Goal: Task Accomplishment & Management: Complete application form

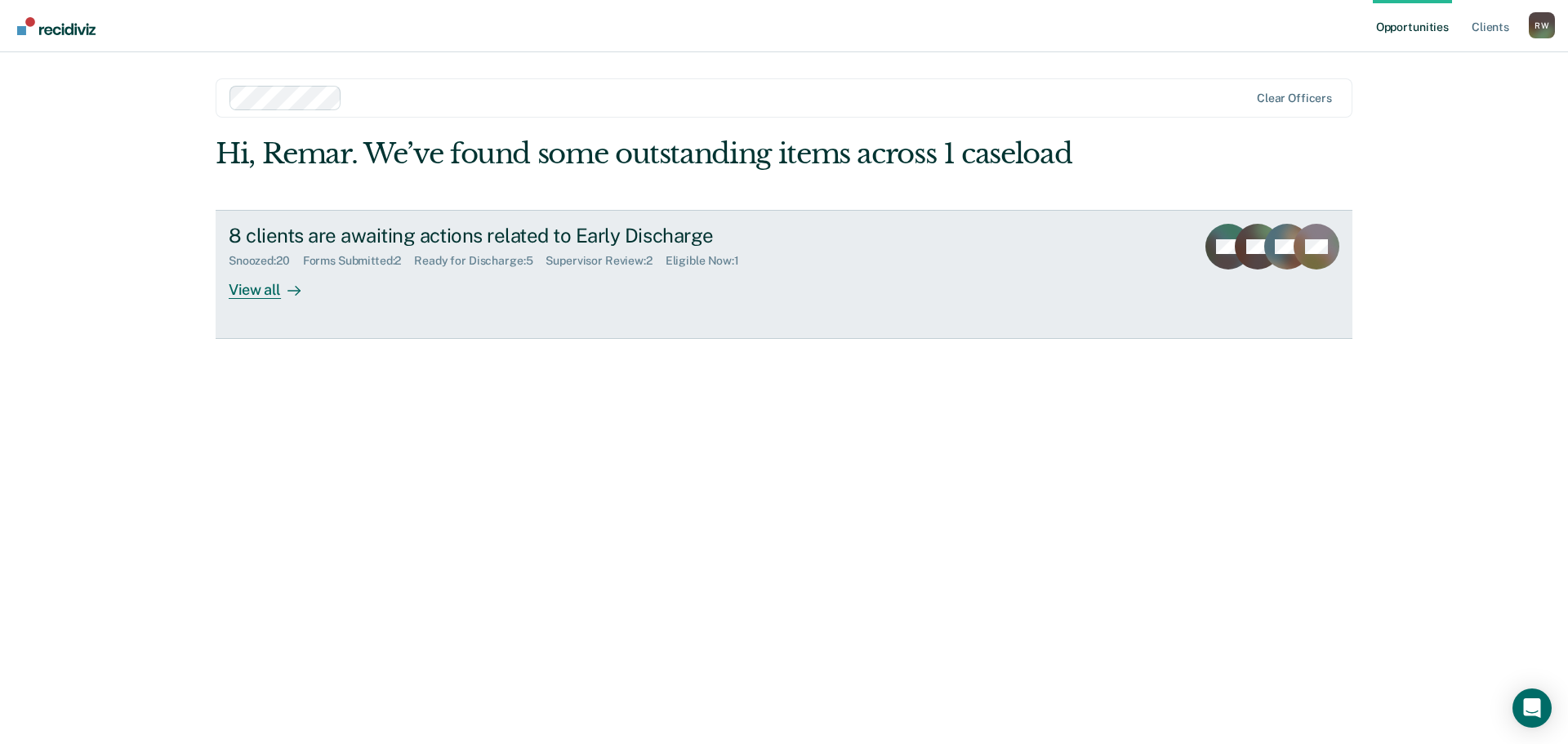
click at [386, 261] on div "Forms Submitted : 2" at bounding box center [359, 261] width 112 height 14
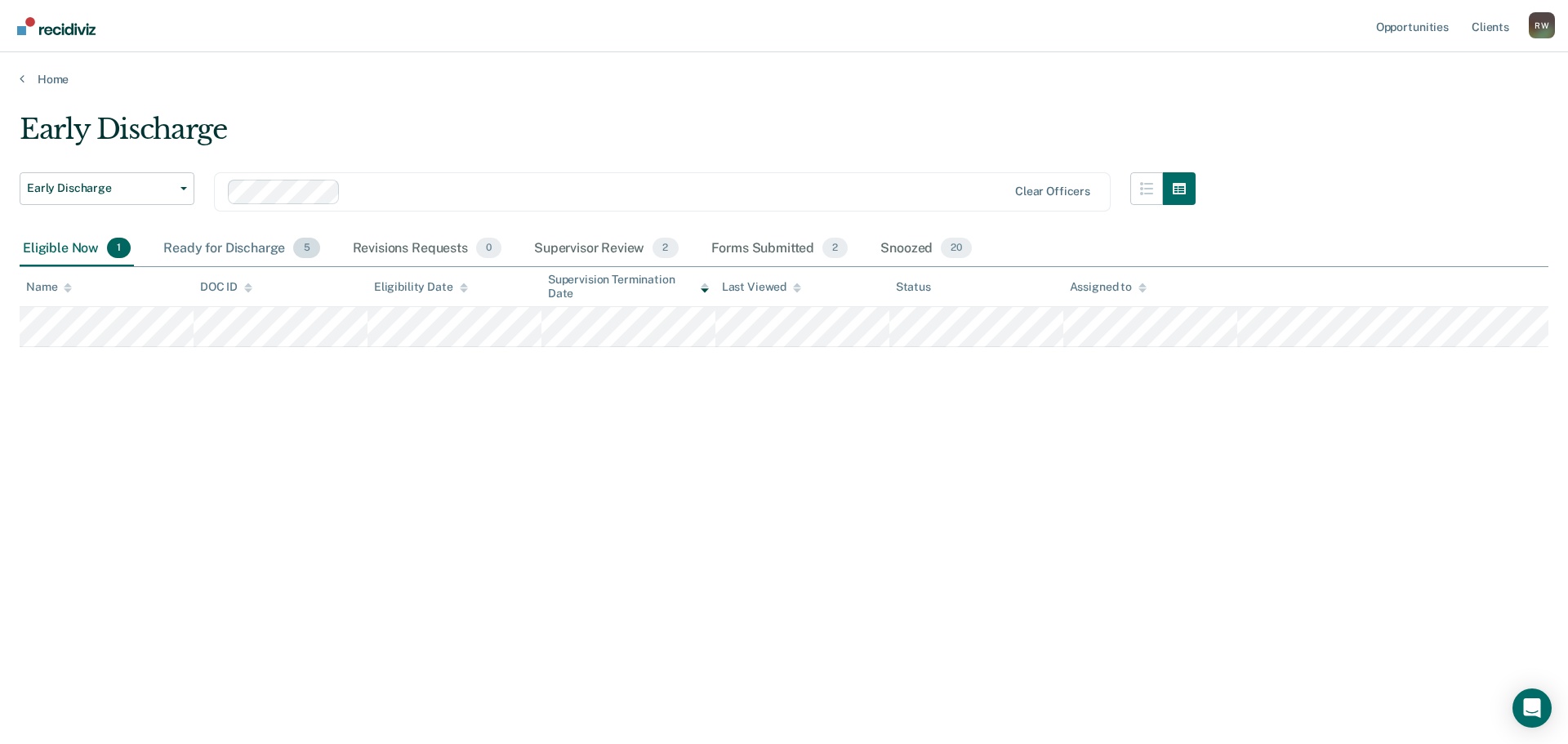
click at [233, 245] on div "Ready for Discharge 5" at bounding box center [241, 250] width 163 height 36
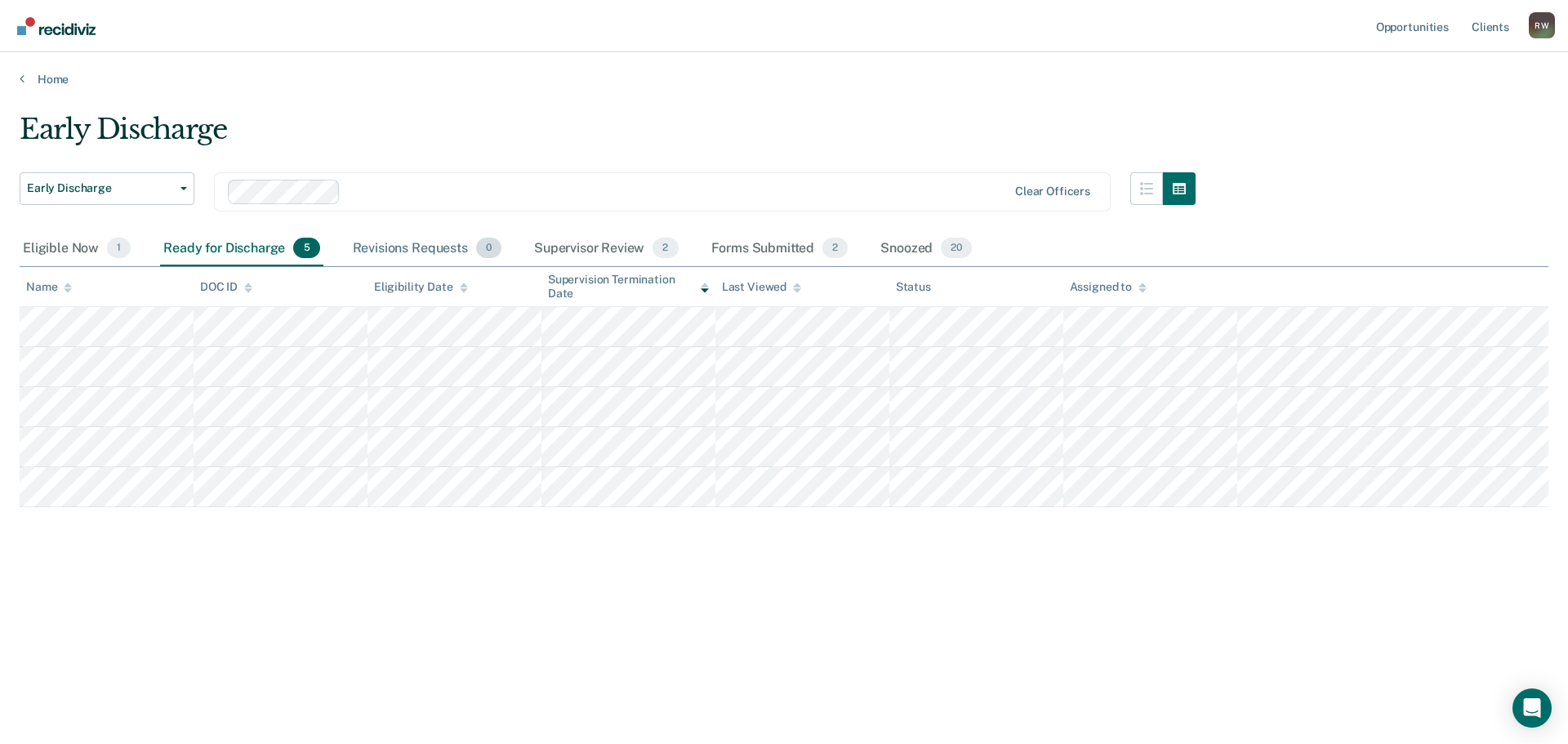
click at [360, 243] on div "Revisions Requests 0" at bounding box center [427, 250] width 155 height 36
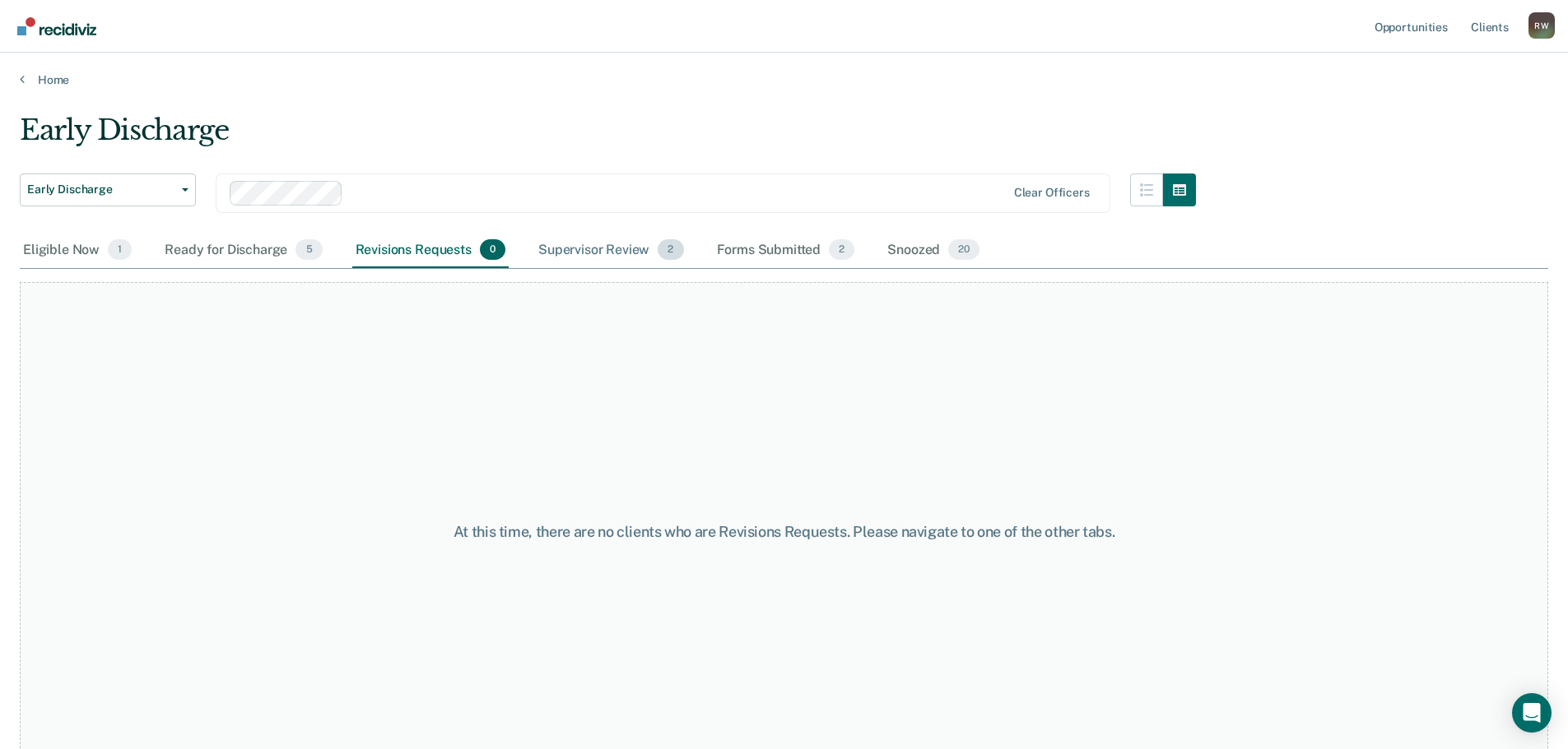
click at [557, 245] on div "Supervisor Review 2" at bounding box center [611, 251] width 152 height 37
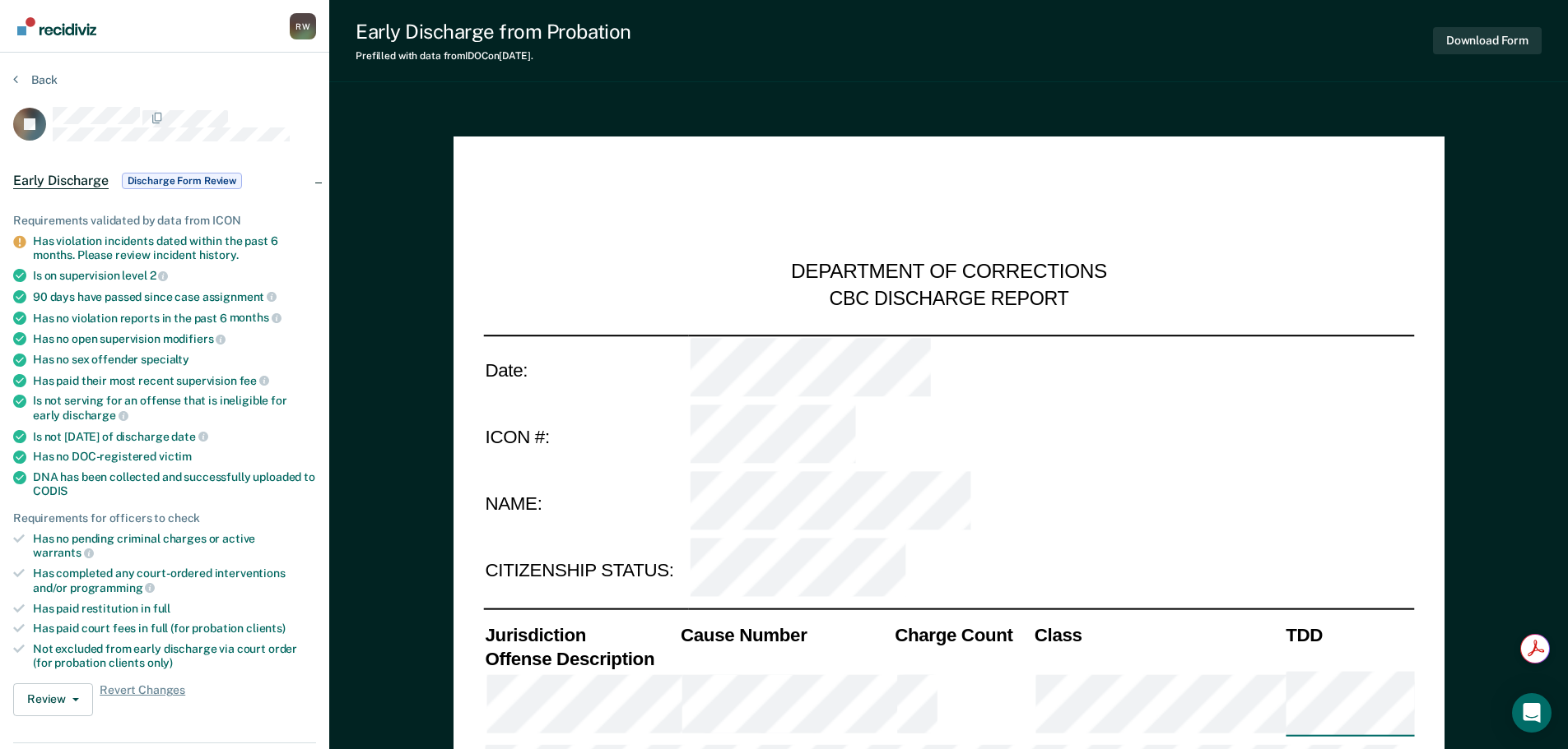
type textarea "x"
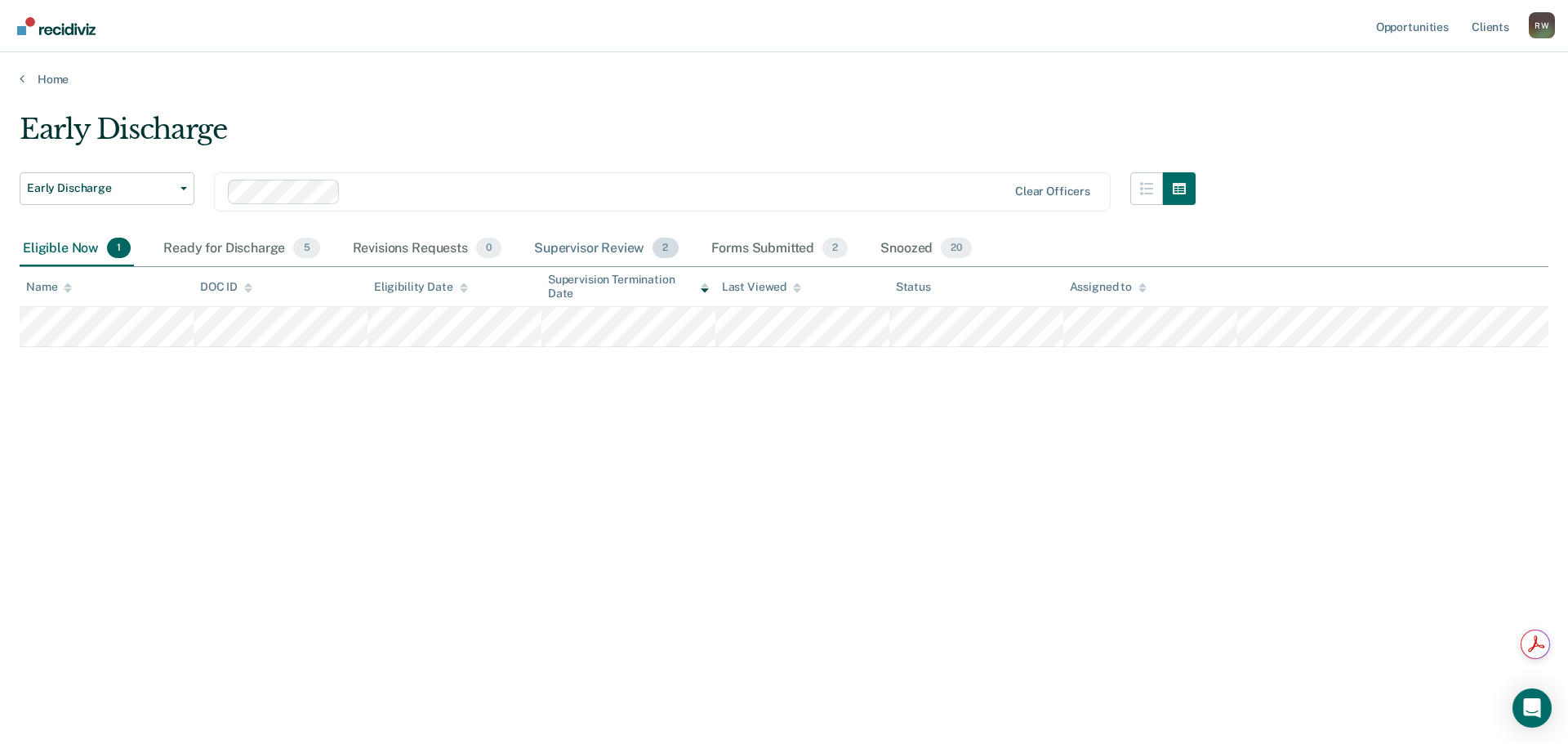
click at [582, 242] on div "Supervisor Review 2" at bounding box center [606, 250] width 151 height 36
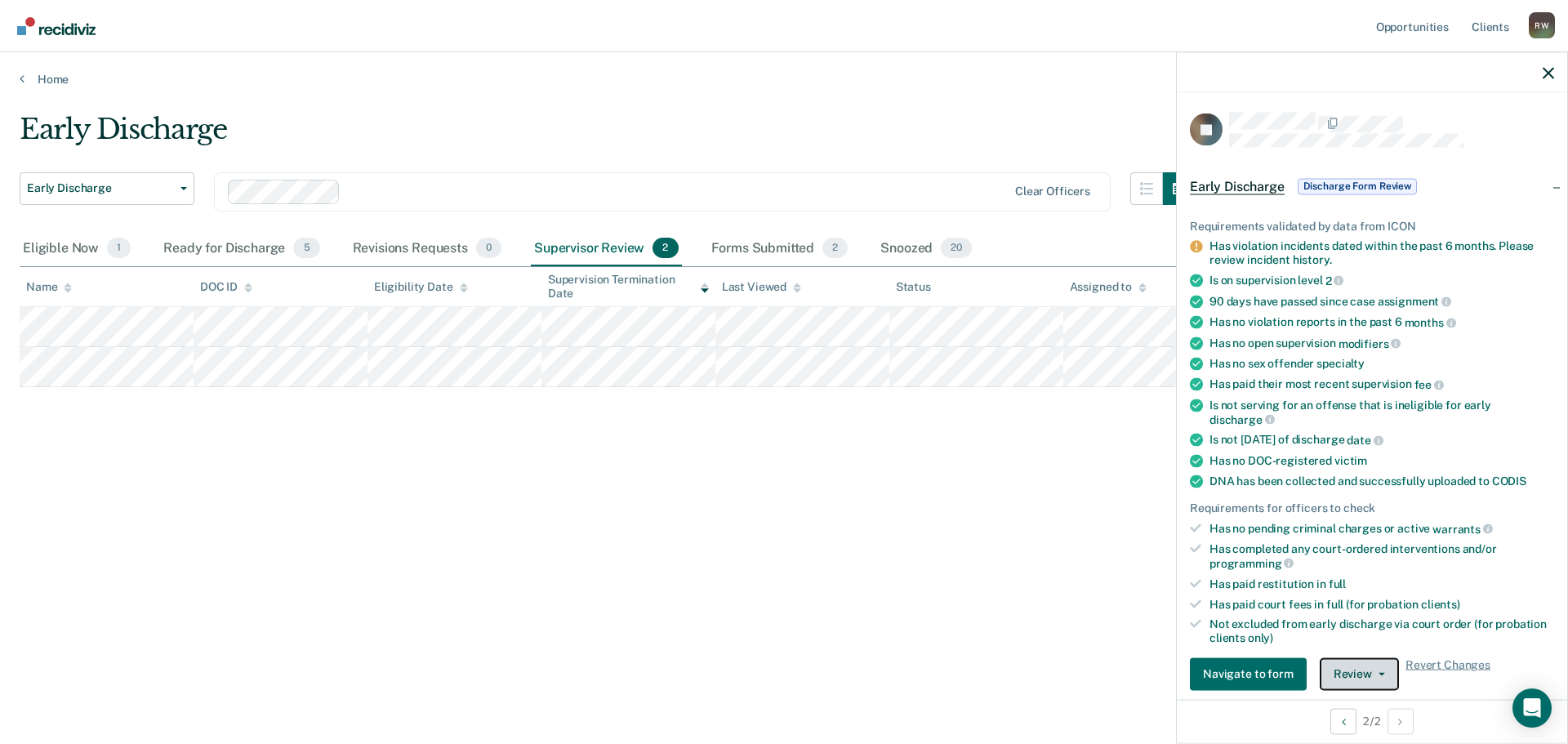
click at [1379, 672] on icon "button" at bounding box center [1382, 673] width 7 height 3
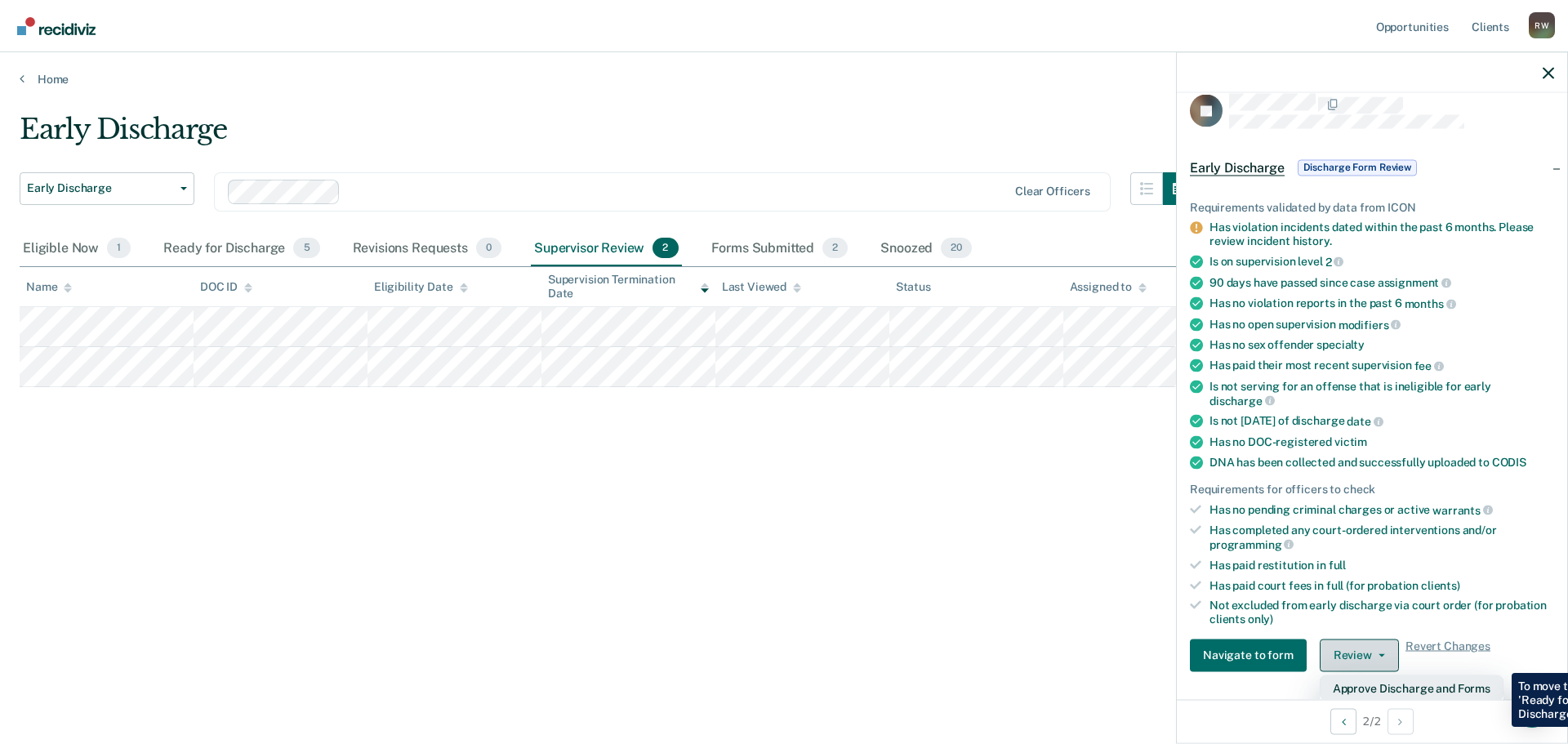
scroll to position [318, 0]
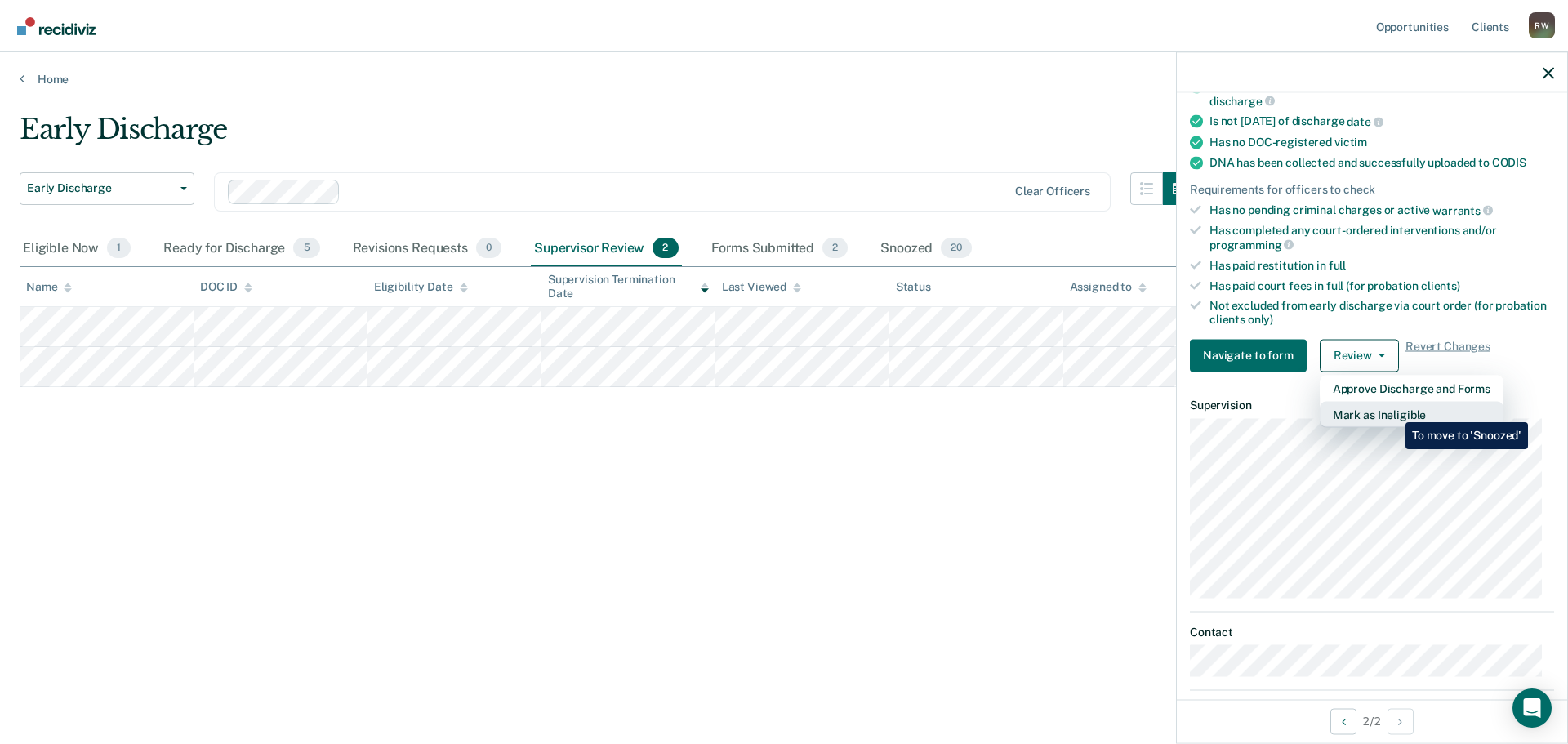
click at [1394, 410] on button "Mark as Ineligible" at bounding box center [1412, 414] width 184 height 26
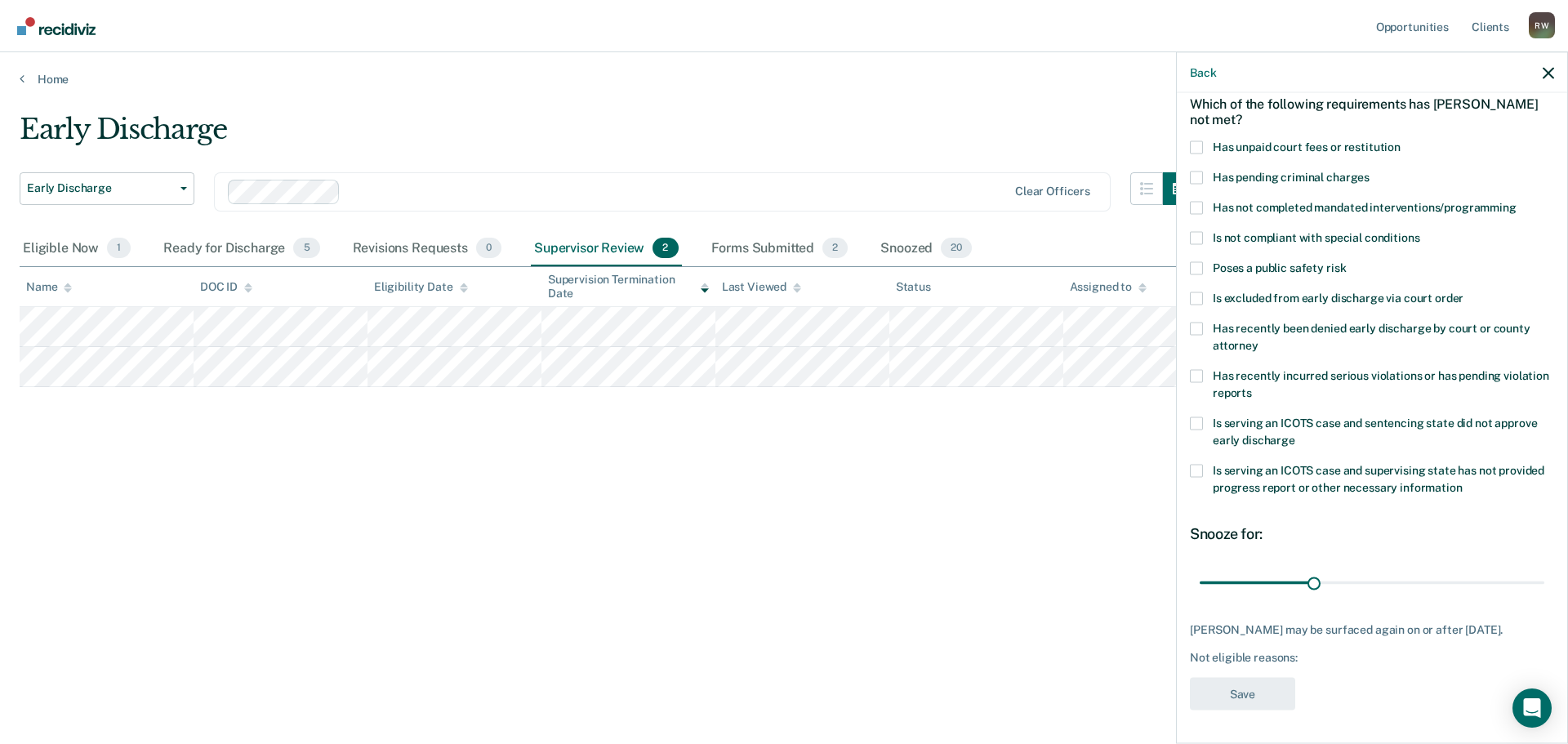
scroll to position [76, 0]
click at [1198, 179] on span at bounding box center [1197, 179] width 13 height 13
click at [1370, 172] on input "Has pending criminal charges" at bounding box center [1370, 172] width 0 height 0
click at [1244, 696] on button "Save" at bounding box center [1243, 695] width 105 height 33
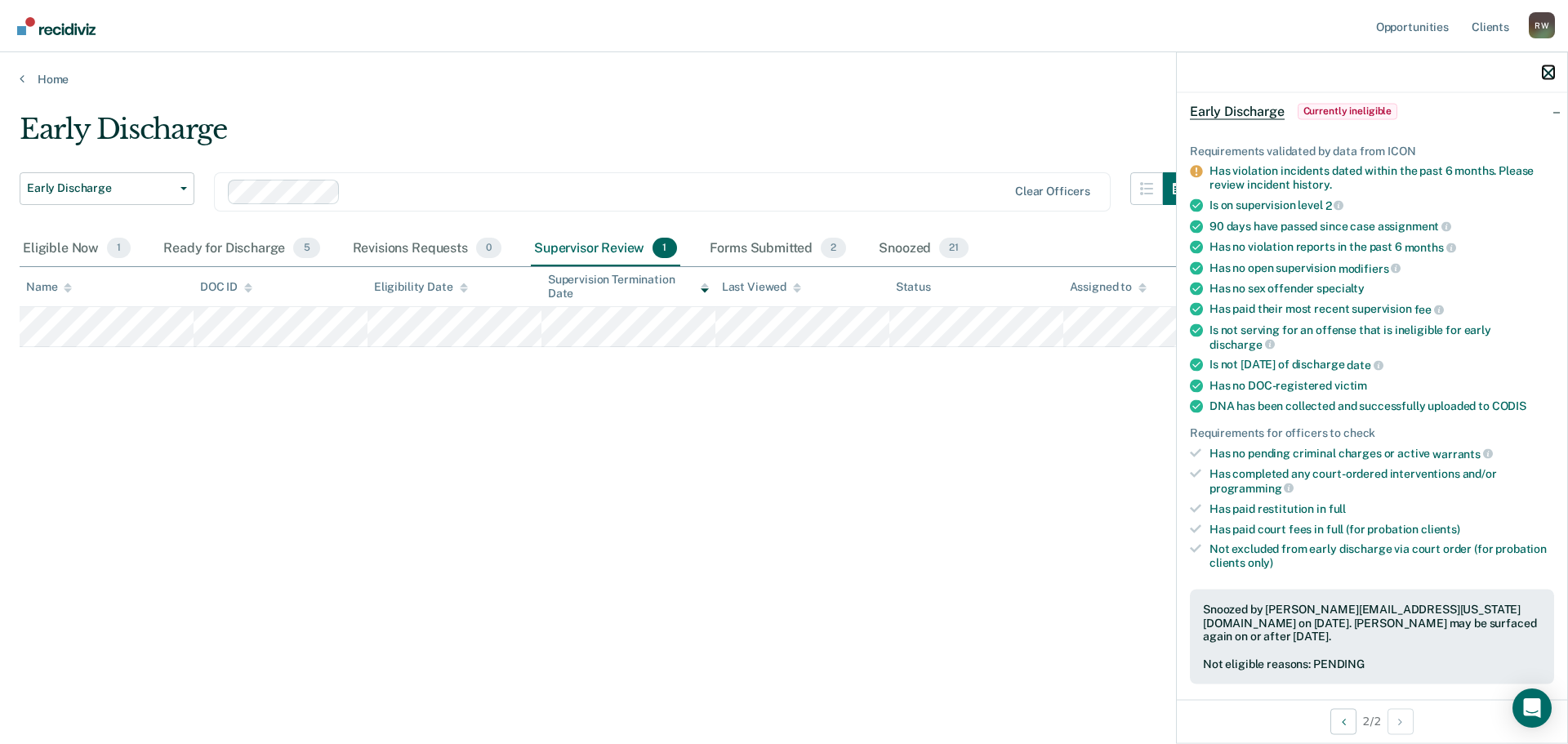
click at [1548, 76] on icon "button" at bounding box center [1549, 73] width 11 height 11
